Goal: Browse casually

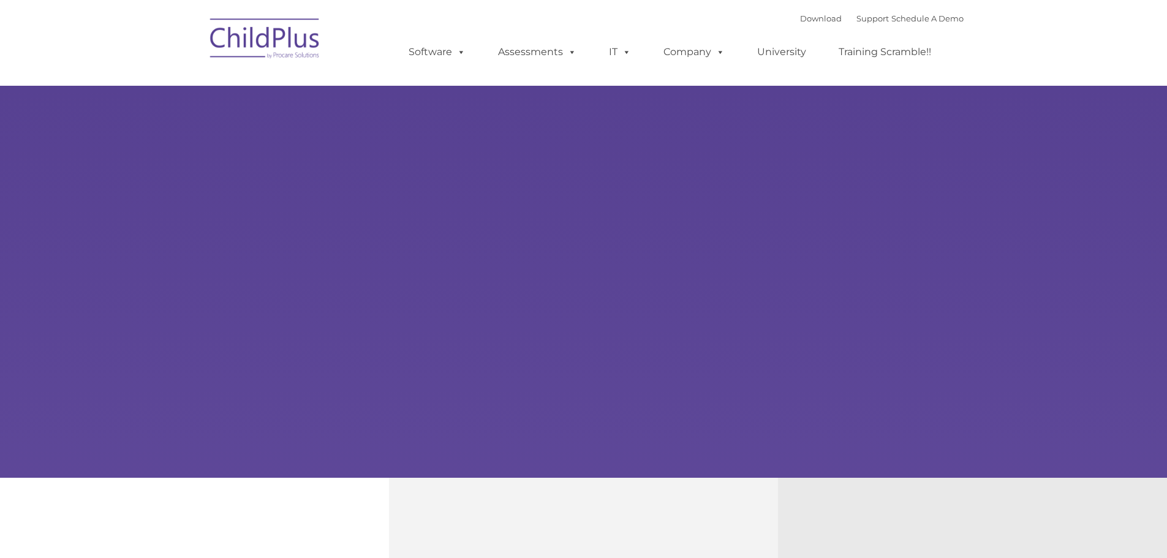
select select "MEDIUM"
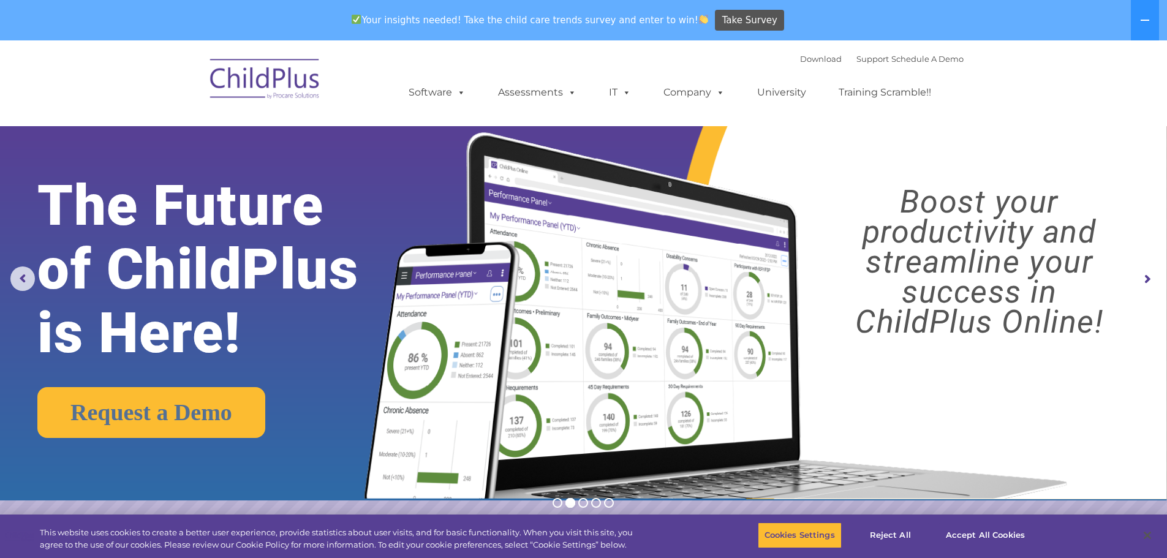
drag, startPoint x: 1098, startPoint y: 0, endPoint x: 836, endPoint y: 141, distance: 297.6
click at [836, 141] on img at bounding box center [712, 300] width 732 height 396
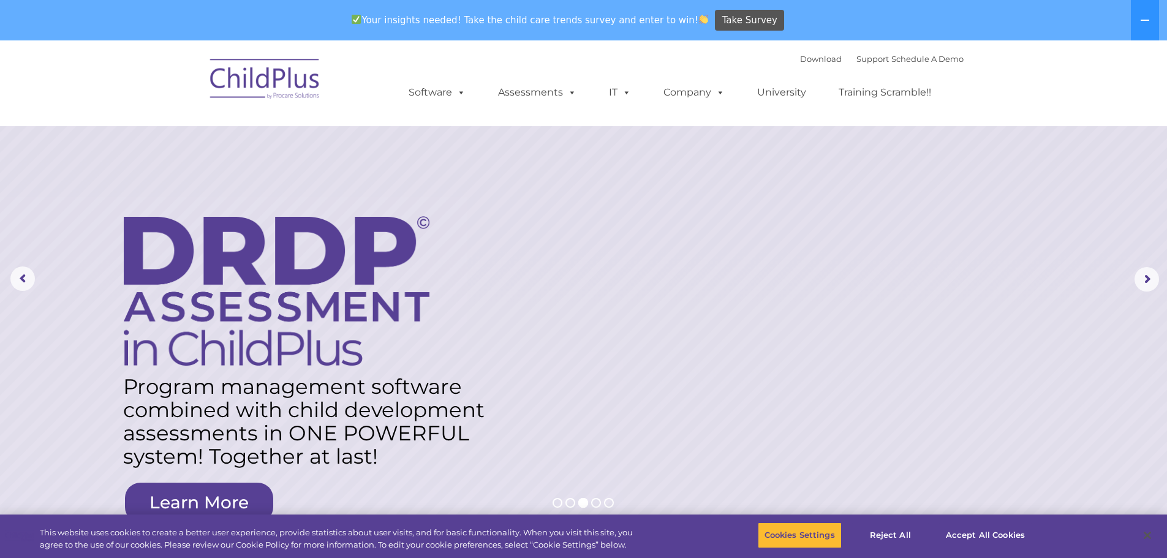
drag, startPoint x: 1166, startPoint y: 1, endPoint x: 621, endPoint y: 115, distance: 557.6
click at [621, 115] on ul "Software ChildPlus: The original and most widely-used Head Start data managemen…" at bounding box center [673, 92] width 579 height 49
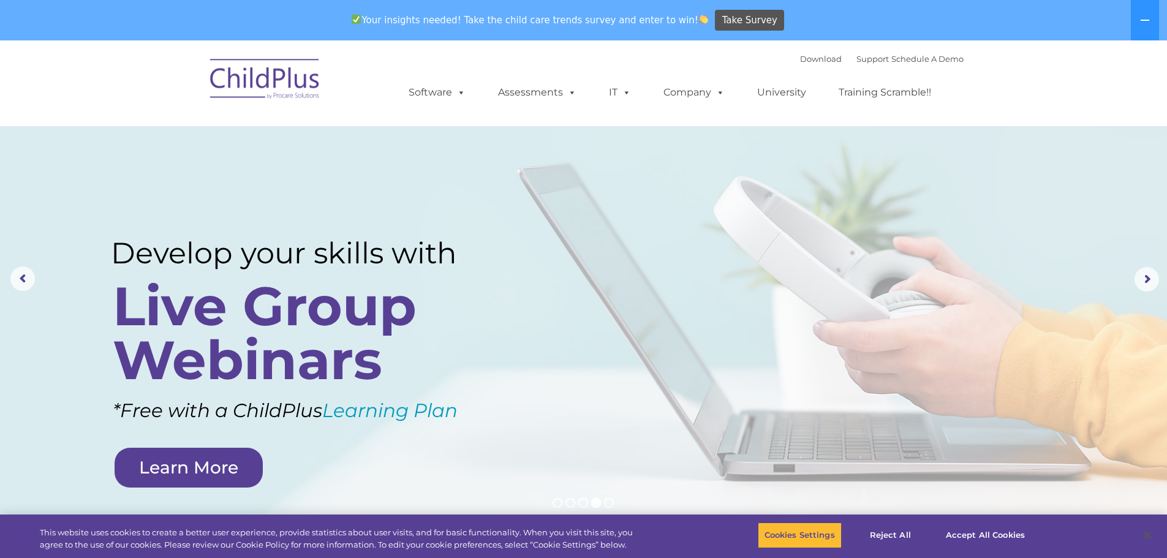
click at [283, 91] on img at bounding box center [265, 80] width 123 height 61
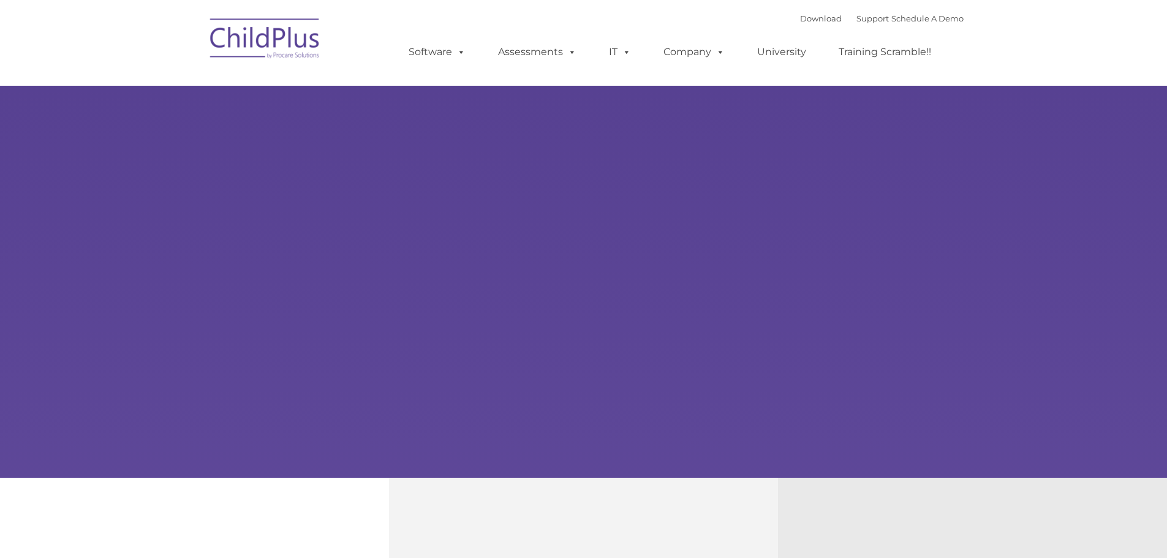
type input ""
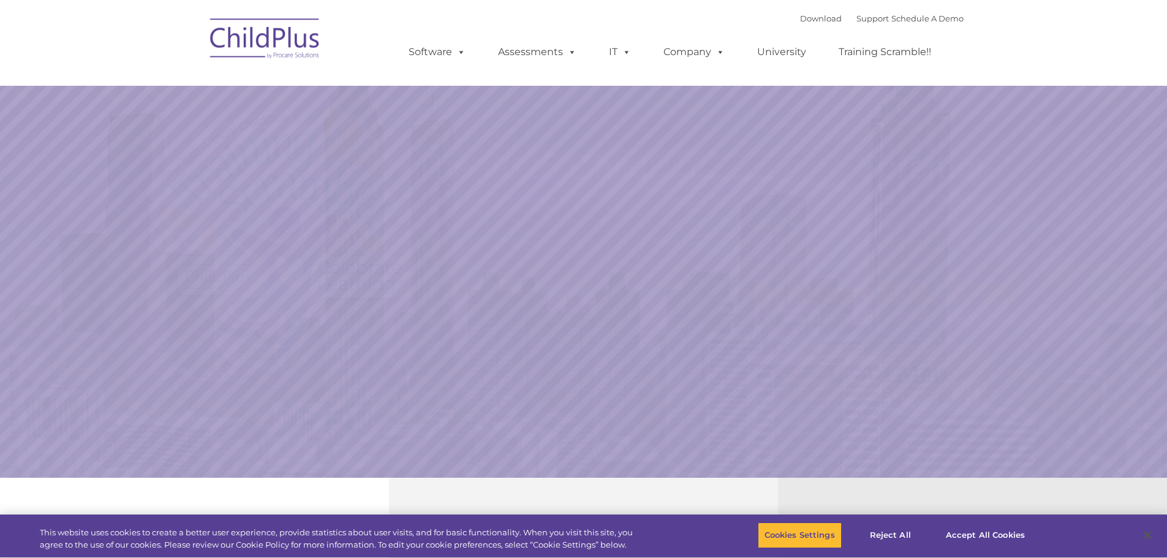
select select "MEDIUM"
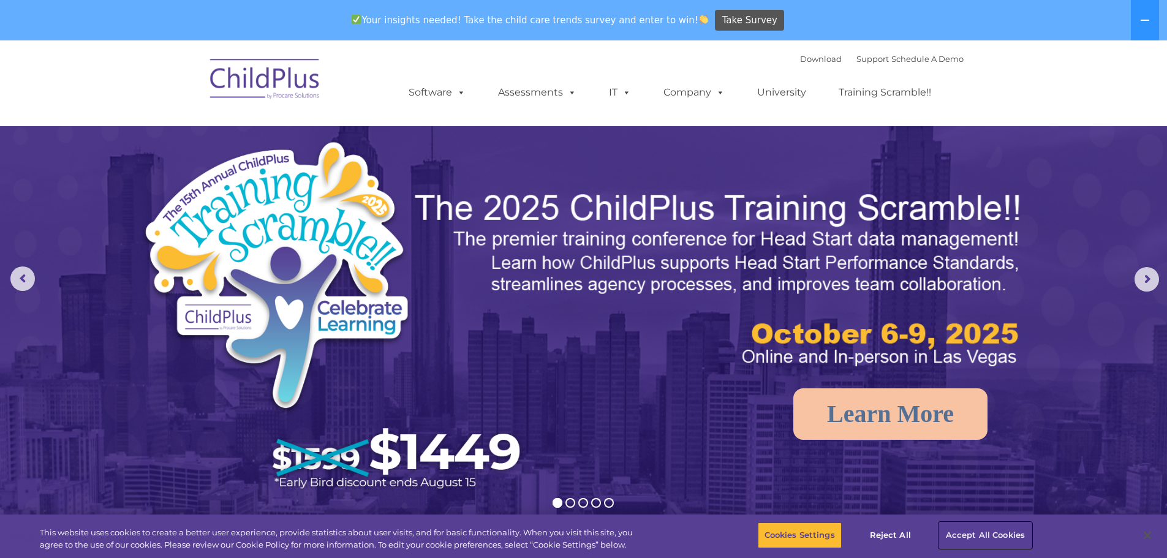
click at [975, 537] on button "Accept All Cookies" at bounding box center [985, 536] width 92 height 26
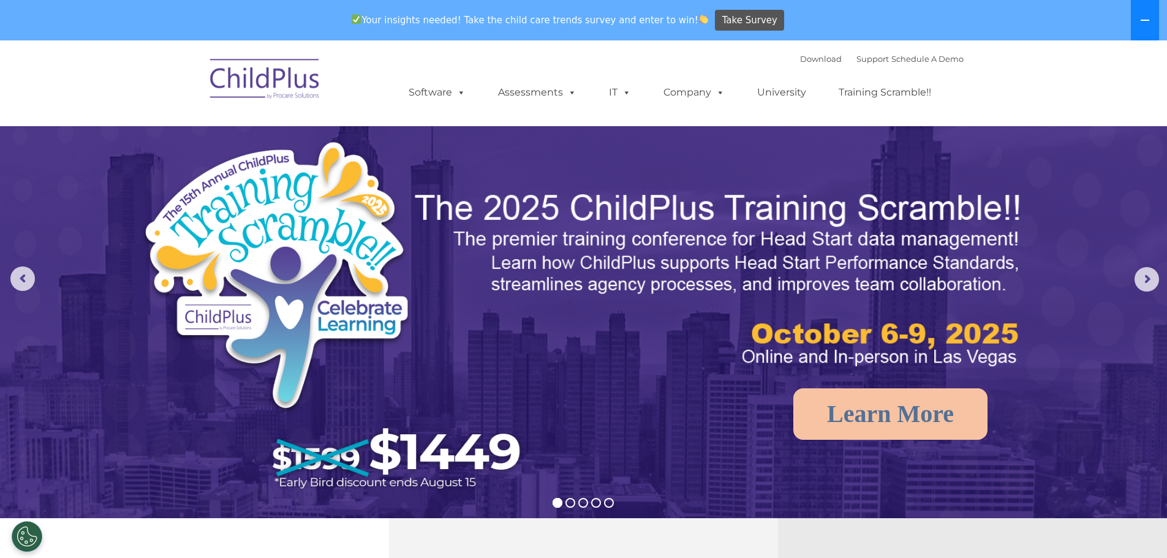
click at [1152, 18] on button at bounding box center [1145, 20] width 28 height 40
